Goal: Task Accomplishment & Management: Manage account settings

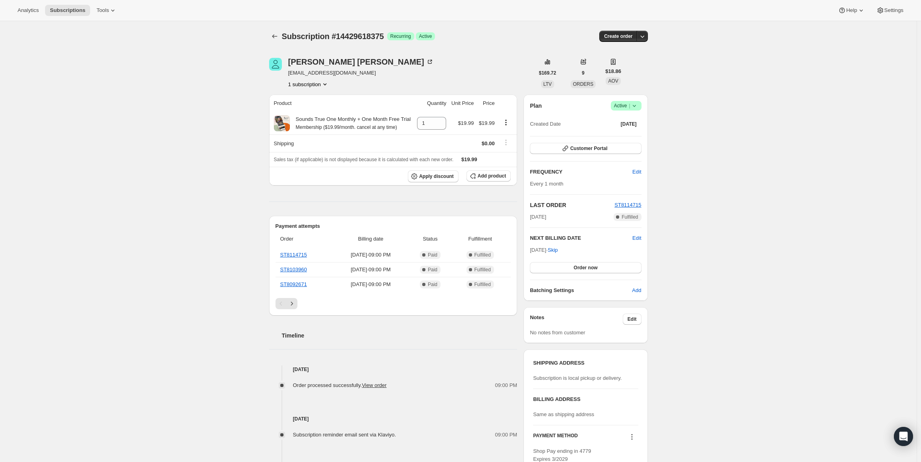
click at [631, 100] on div "Plan Success Active | Created Date Dec 10, 2024 Customer Portal FREQUENCY Edit …" at bounding box center [586, 198] width 124 height 206
click at [631, 109] on span "Active |" at bounding box center [626, 106] width 24 height 8
click at [635, 136] on span "Cancel subscription" at bounding box center [628, 135] width 45 height 6
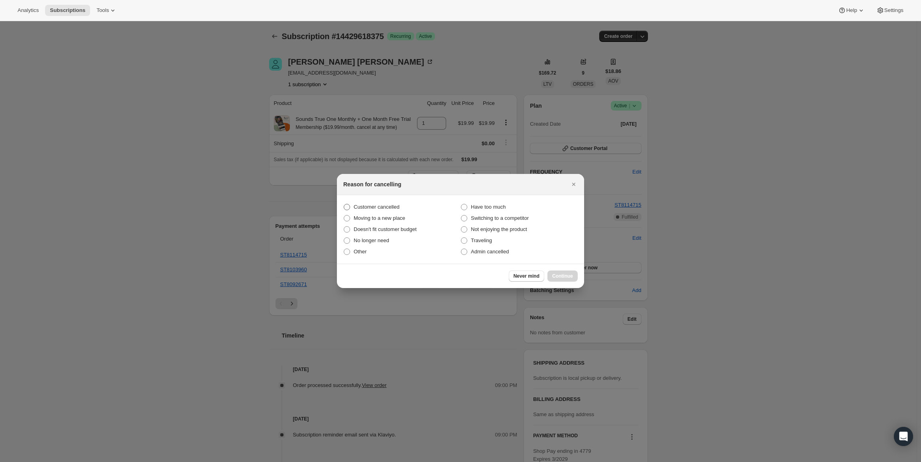
click at [393, 209] on span "Customer cancelled" at bounding box center [377, 207] width 46 height 6
click at [344, 204] on input "Customer cancelled" at bounding box center [344, 204] width 0 height 0
radio input "true"
click at [563, 273] on span "Continue" at bounding box center [562, 276] width 21 height 6
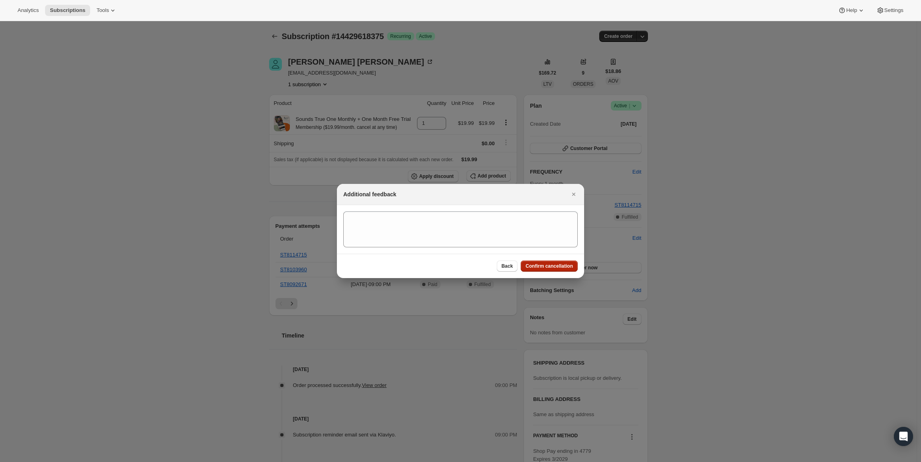
click at [543, 264] on span "Confirm cancellation" at bounding box center [549, 266] width 47 height 6
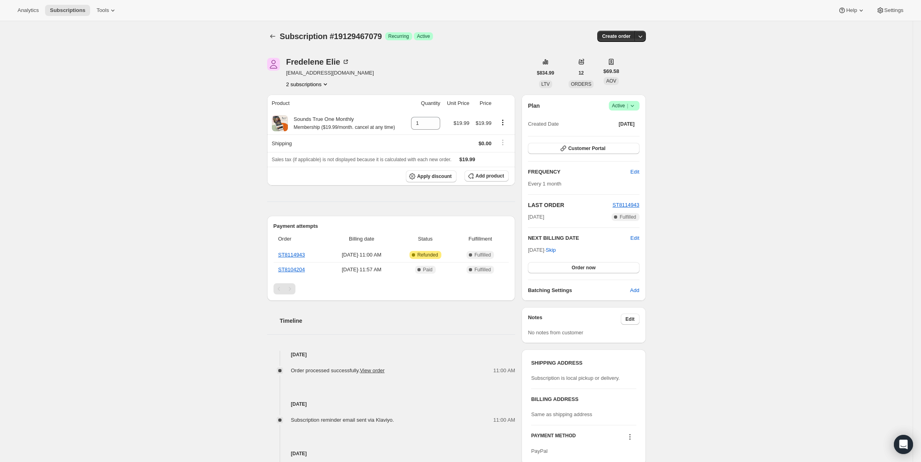
click at [632, 107] on icon at bounding box center [633, 106] width 8 height 8
click at [630, 139] on span "Cancel subscription" at bounding box center [626, 135] width 45 height 8
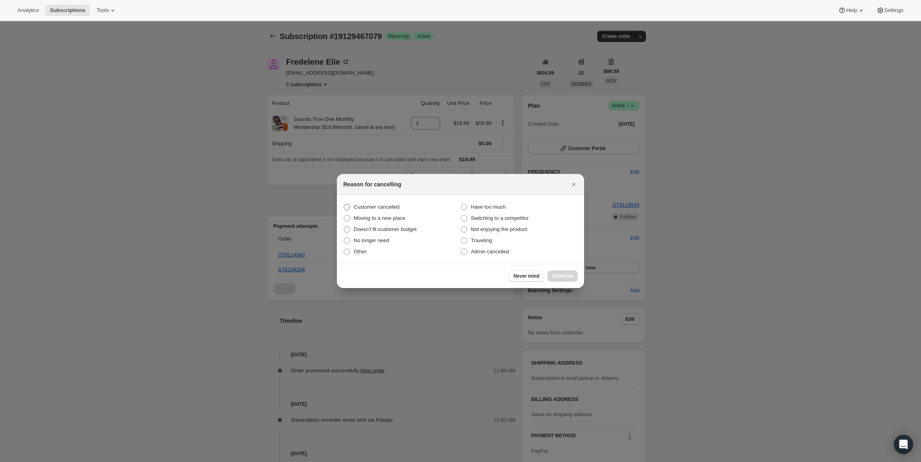
click at [372, 203] on label "Customer cancelled" at bounding box center [401, 206] width 117 height 11
click at [344, 204] on input "Customer cancelled" at bounding box center [344, 204] width 0 height 0
radio input "true"
click at [561, 275] on span "Continue" at bounding box center [562, 276] width 21 height 6
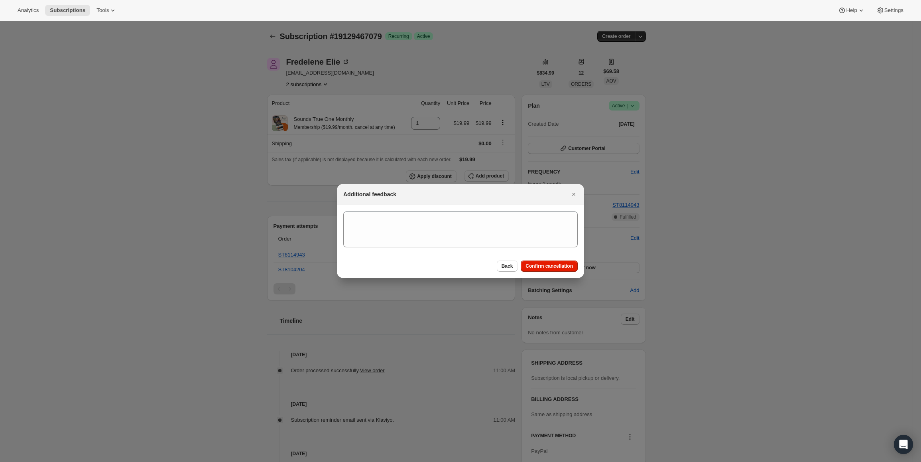
drag, startPoint x: 558, startPoint y: 265, endPoint x: 556, endPoint y: 262, distance: 4.1
click at [559, 264] on span "Confirm cancellation" at bounding box center [549, 266] width 47 height 6
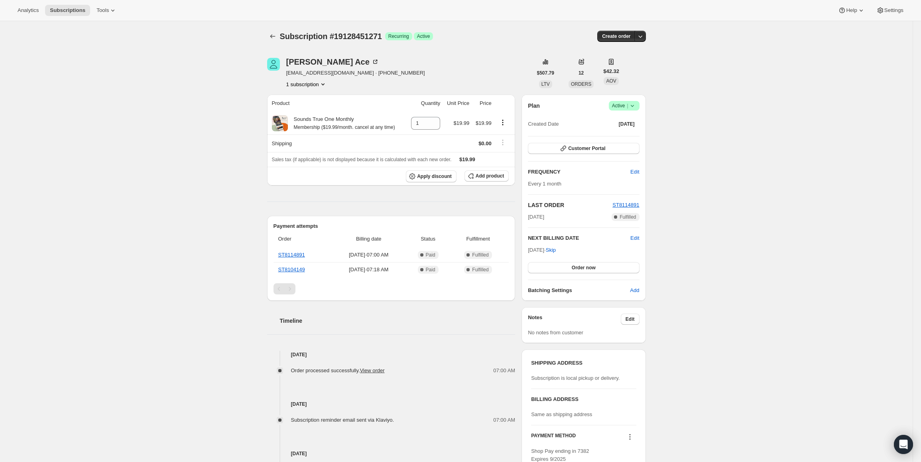
click at [627, 105] on span "Active |" at bounding box center [624, 106] width 24 height 8
click at [617, 130] on button "Cancel subscription" at bounding box center [627, 134] width 50 height 13
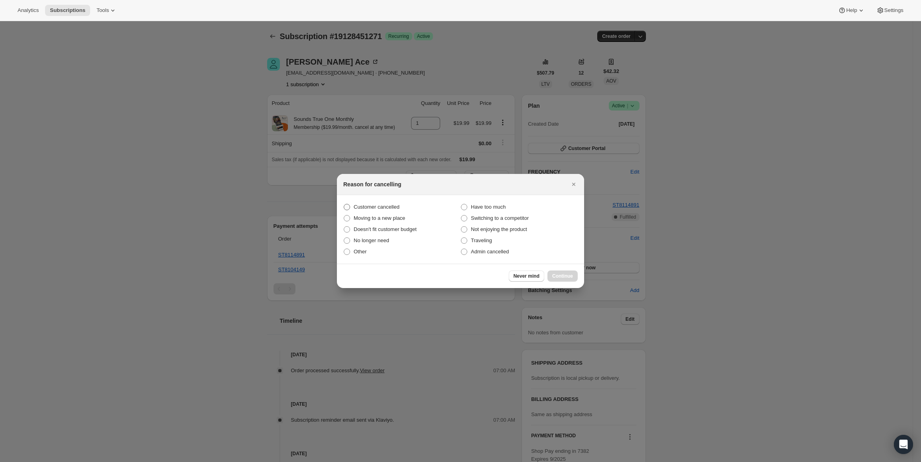
click at [386, 209] on span "Customer cancelled" at bounding box center [377, 207] width 46 height 6
click at [344, 204] on input "Customer cancelled" at bounding box center [344, 204] width 0 height 0
radio input "true"
click at [573, 271] on button "Continue" at bounding box center [563, 275] width 30 height 11
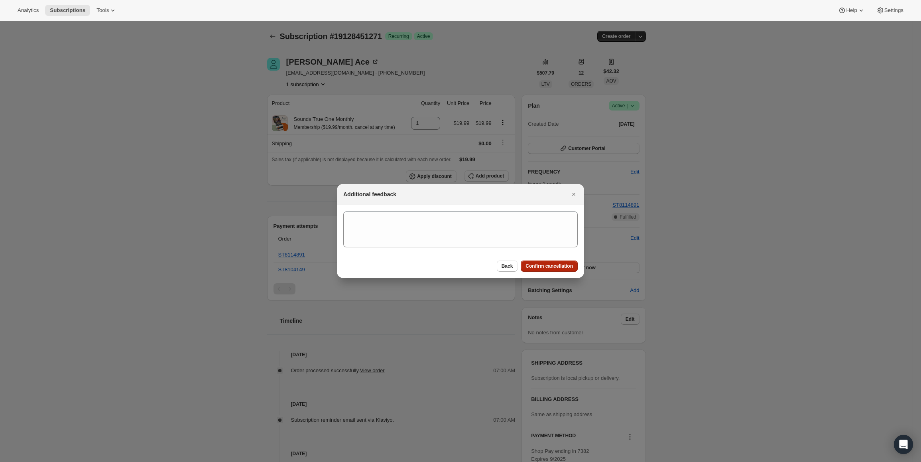
click at [567, 262] on button "Confirm cancellation" at bounding box center [549, 265] width 57 height 11
